Goal: Information Seeking & Learning: Learn about a topic

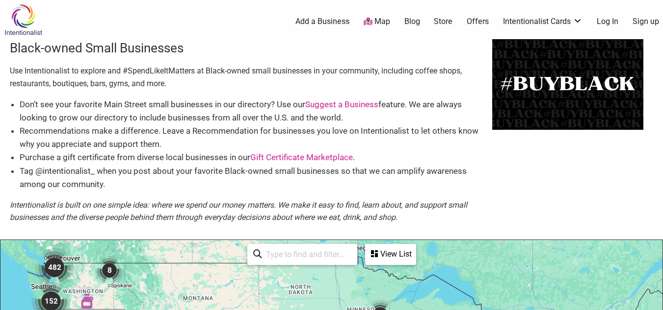
click at [533, 168] on div "Black-owned Small Businesses Use Intentionalist to explore and #SpendLikeItMatt…" at bounding box center [331, 139] width 663 height 201
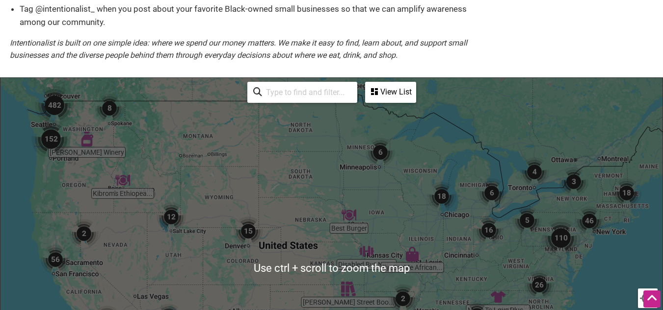
scroll to position [164, 0]
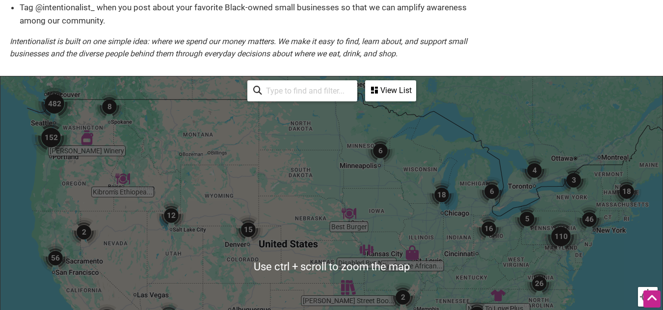
click at [292, 92] on input "search" at bounding box center [306, 90] width 89 height 19
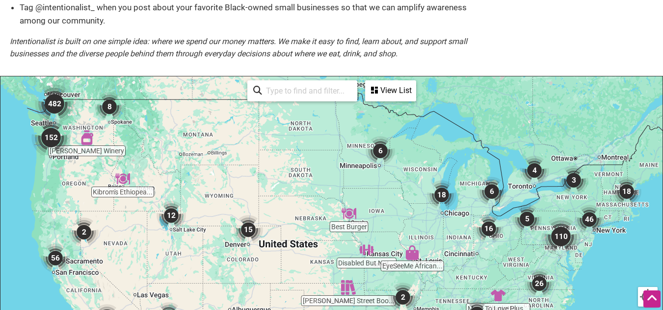
click at [380, 94] on div "View List" at bounding box center [390, 90] width 49 height 19
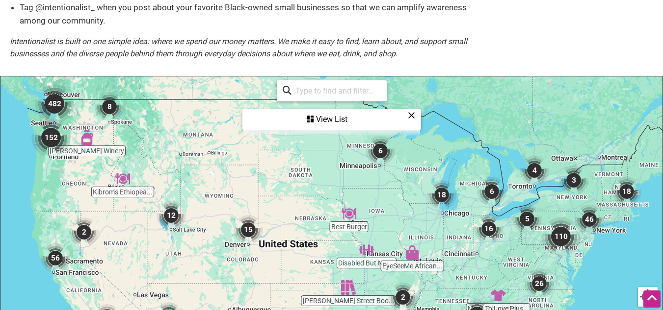
click at [325, 117] on div "View List" at bounding box center [331, 119] width 177 height 19
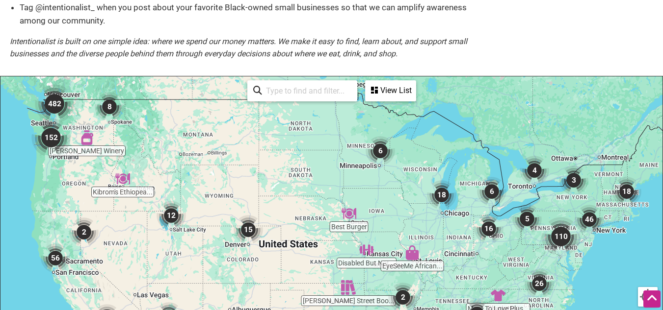
click at [307, 89] on input "search" at bounding box center [306, 90] width 89 height 19
paste input "Black-owned"
type input "Black-owned"
click at [58, 101] on img "482" at bounding box center [54, 103] width 39 height 39
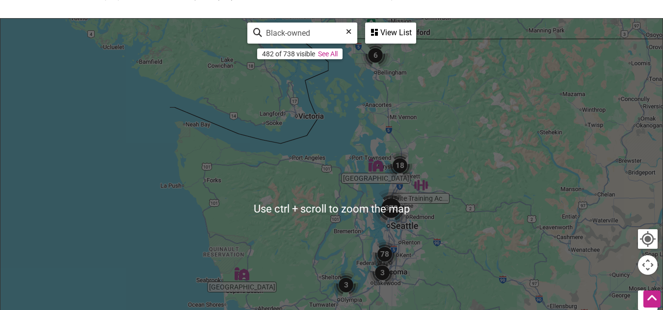
scroll to position [222, 0]
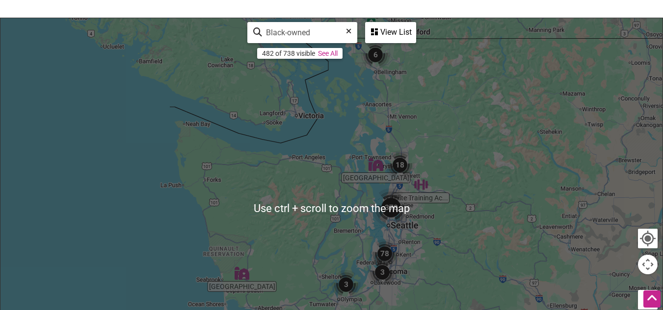
click at [396, 164] on img "18" at bounding box center [399, 165] width 29 height 29
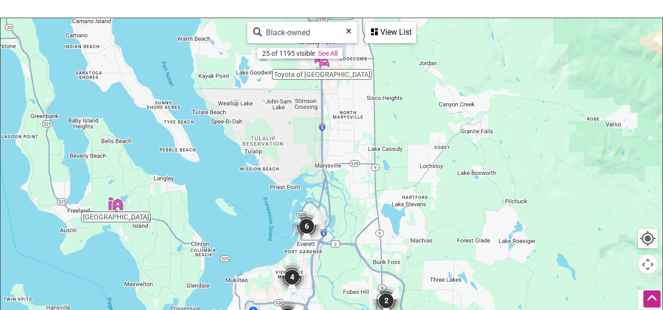
click at [306, 219] on img "6" at bounding box center [306, 226] width 29 height 29
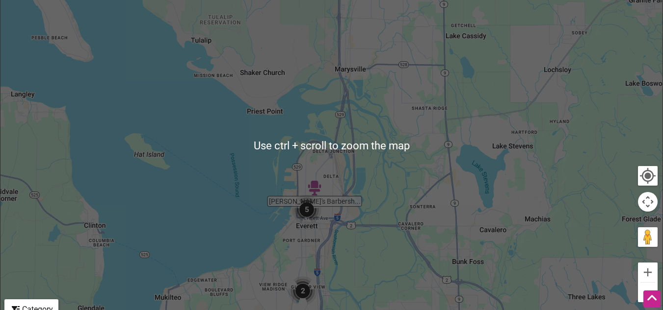
scroll to position [545, 0]
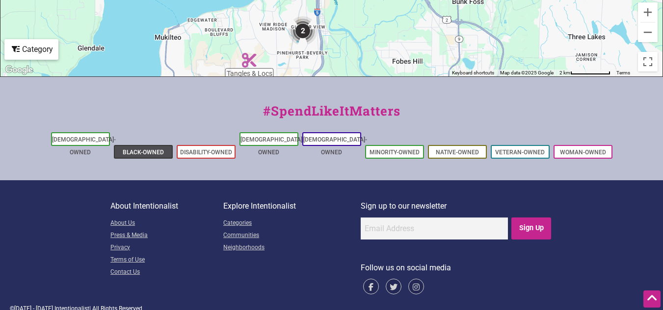
click at [140, 145] on li "Black-Owned" at bounding box center [143, 152] width 59 height 14
click at [140, 149] on link "Black-Owned" at bounding box center [143, 152] width 41 height 7
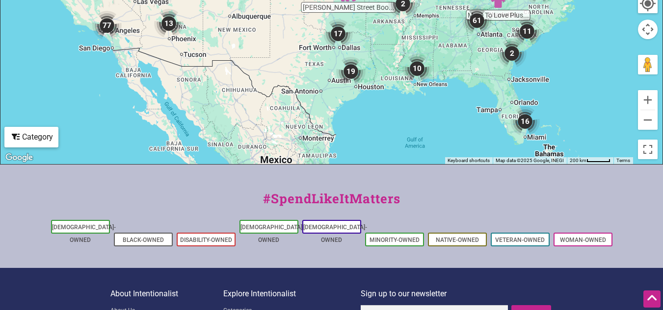
scroll to position [454, 0]
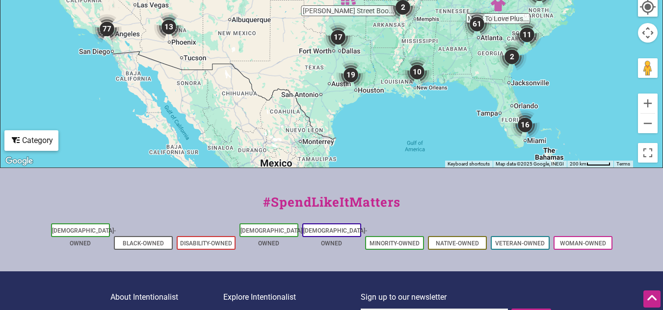
click at [28, 142] on div "Category" at bounding box center [31, 140] width 52 height 19
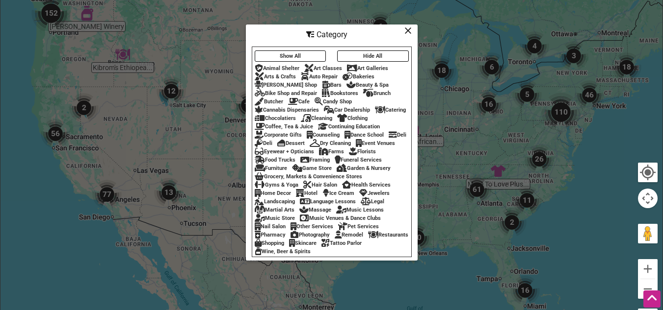
scroll to position [287, 0]
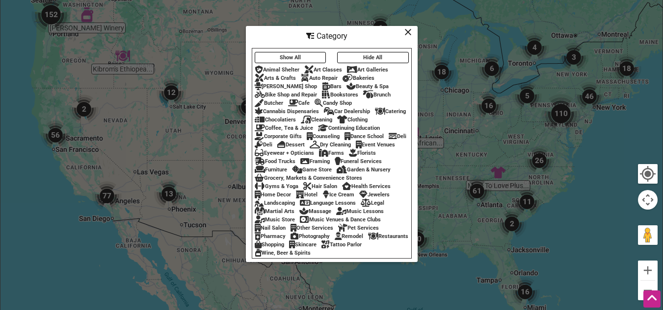
click at [277, 67] on div "Animal Shelter" at bounding box center [277, 70] width 45 height 6
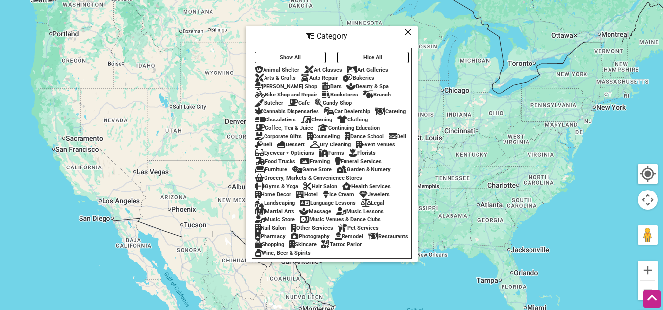
click at [361, 54] on button "Hide All" at bounding box center [373, 57] width 72 height 11
click at [290, 54] on button "Show All" at bounding box center [291, 57] width 72 height 11
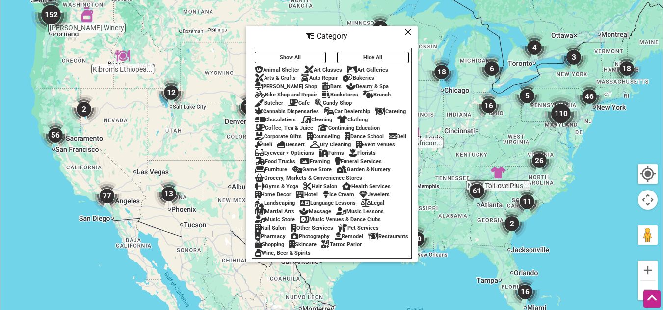
click at [407, 32] on icon at bounding box center [407, 32] width 7 height 0
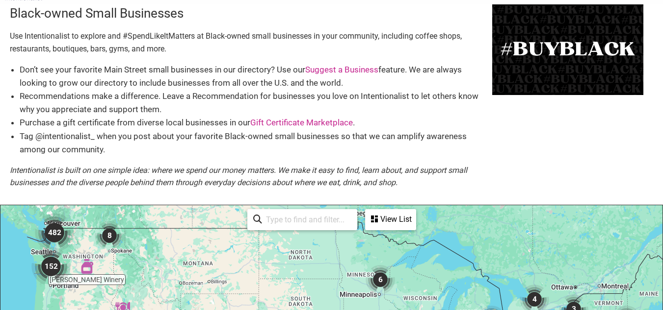
scroll to position [0, 0]
